Goal: Check status: Verify the current state of an ongoing process or item

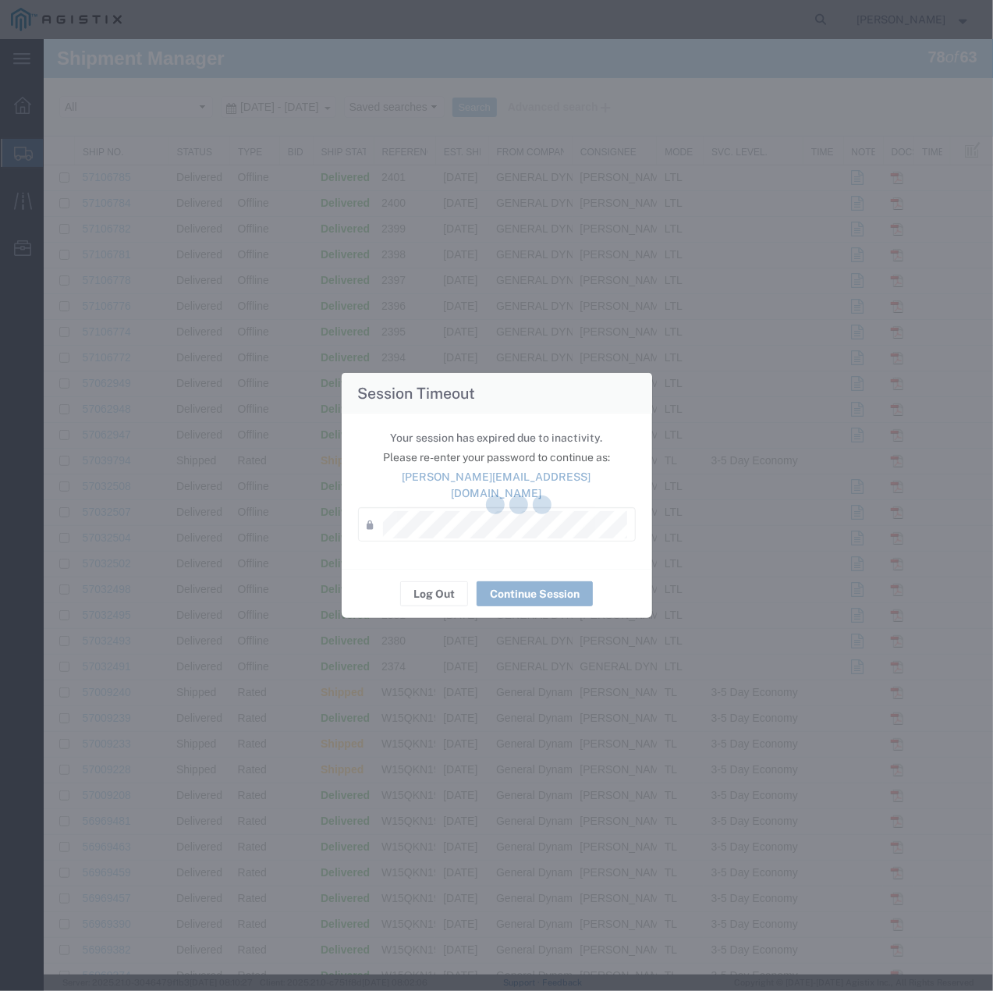
scroll to position [493, 0]
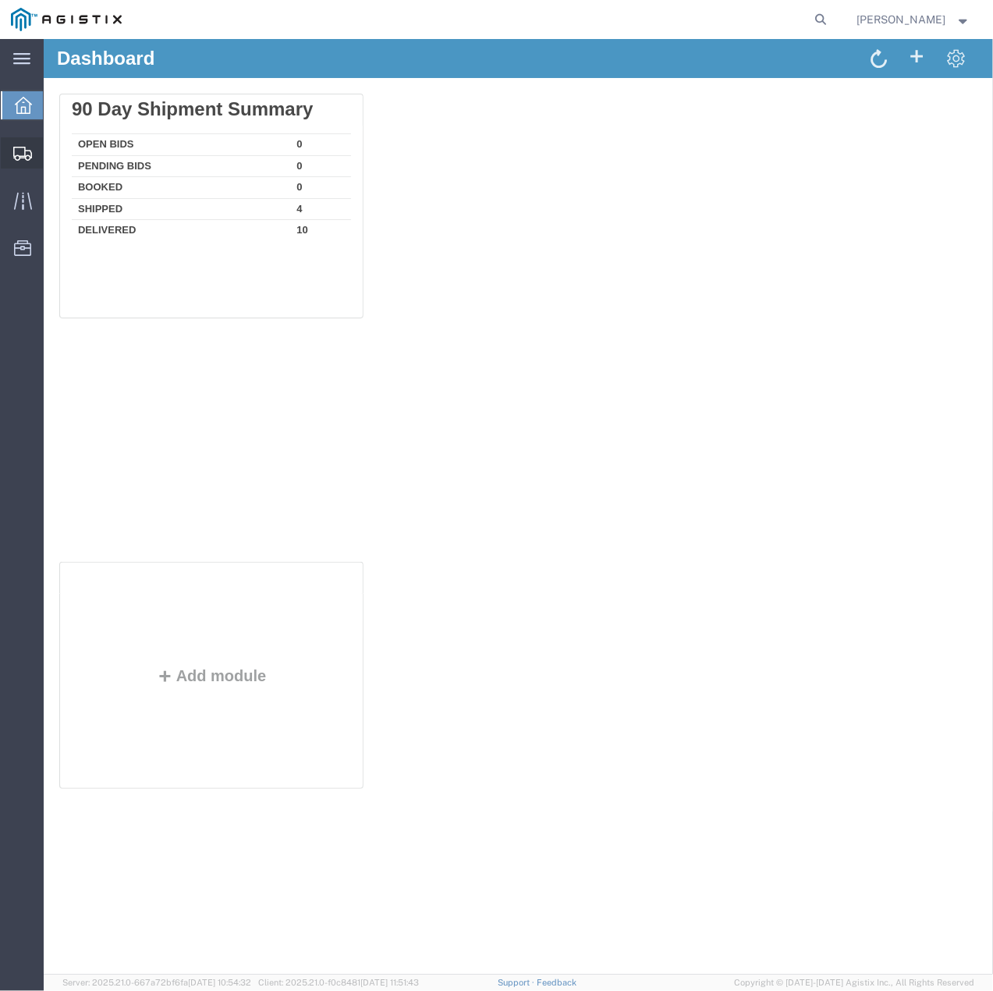
click at [23, 147] on icon at bounding box center [22, 154] width 19 height 14
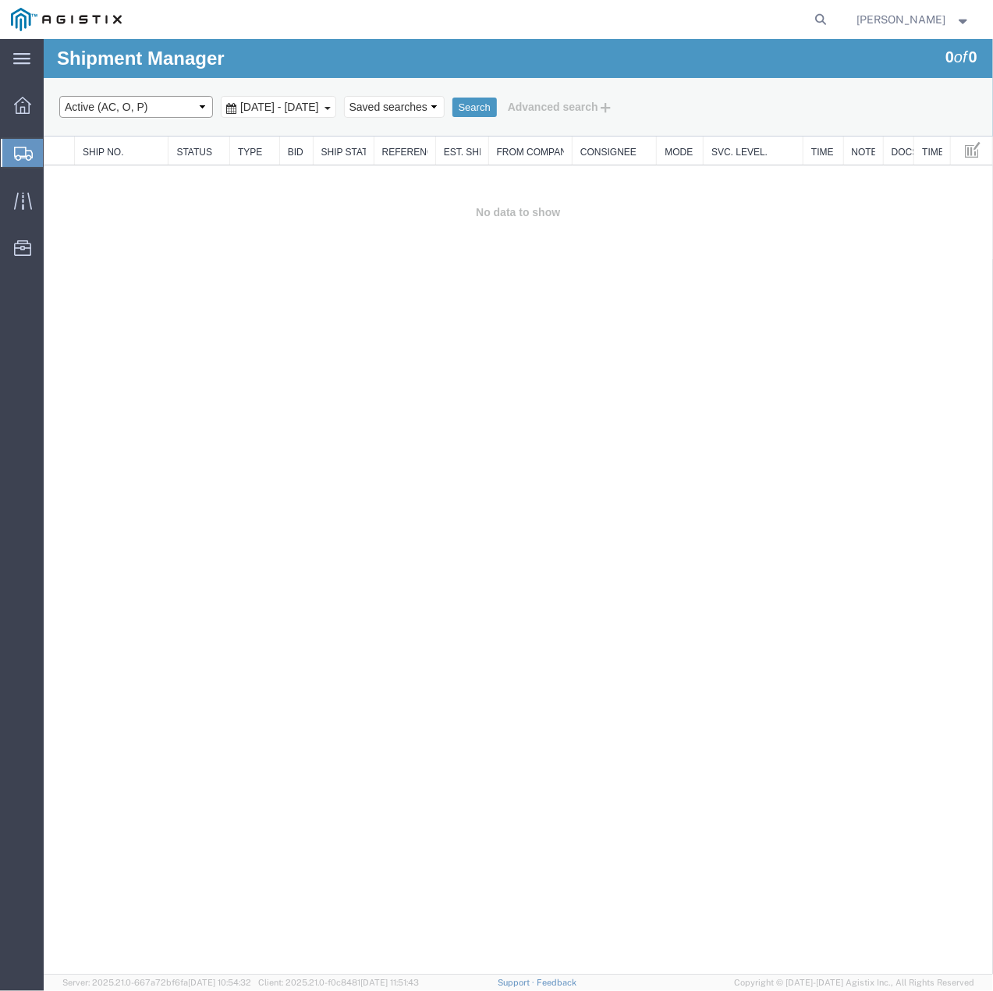
click at [201, 111] on select "Select status Active (AC, O, P) All Approved Awaiting Confirmation (AC) Booked …" at bounding box center [136, 106] width 154 height 22
select select "ALL"
click at [59, 95] on select "Select status Active (AC, O, P) All Approved Awaiting Confirmation (AC) Booked …" at bounding box center [136, 106] width 154 height 22
click at [496, 108] on button "Search" at bounding box center [474, 107] width 44 height 20
